Goal: Task Accomplishment & Management: Use online tool/utility

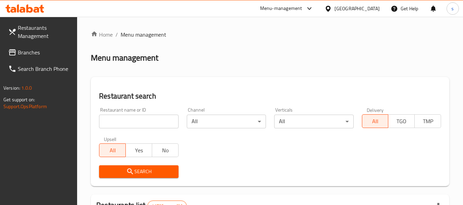
click at [307, 2] on div "Menu-management" at bounding box center [287, 8] width 64 height 16
click at [292, 8] on div "Menu-management" at bounding box center [281, 8] width 42 height 8
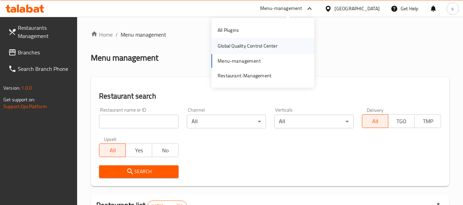
click at [237, 45] on div "Global Quality Control Center" at bounding box center [248, 46] width 60 height 8
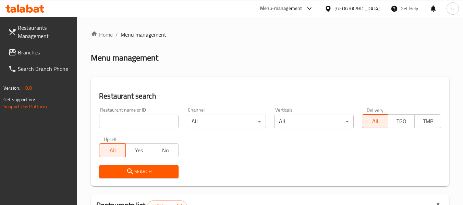
click at [287, 10] on div "Menu-management" at bounding box center [281, 8] width 42 height 8
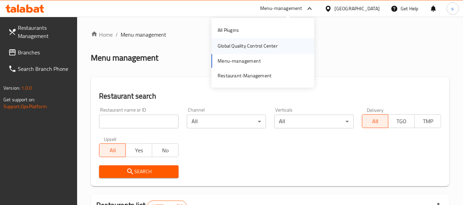
click at [275, 44] on div "Global Quality Control Center" at bounding box center [248, 46] width 60 height 8
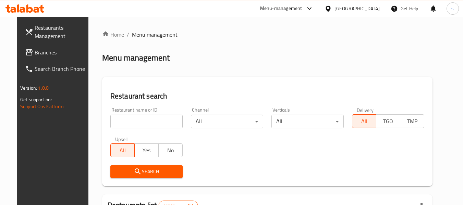
click at [314, 11] on div at bounding box center [308, 8] width 11 height 8
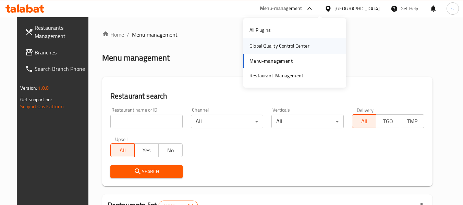
click at [289, 48] on div "Global Quality Control Center" at bounding box center [280, 46] width 60 height 8
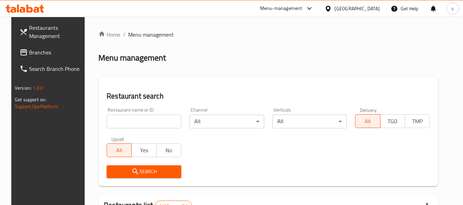
click at [303, 7] on div "Menu-management" at bounding box center [281, 8] width 42 height 8
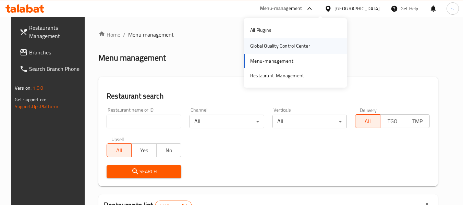
click at [294, 46] on div "Global Quality Control Center" at bounding box center [280, 46] width 60 height 8
